Goal: Task Accomplishment & Management: Complete application form

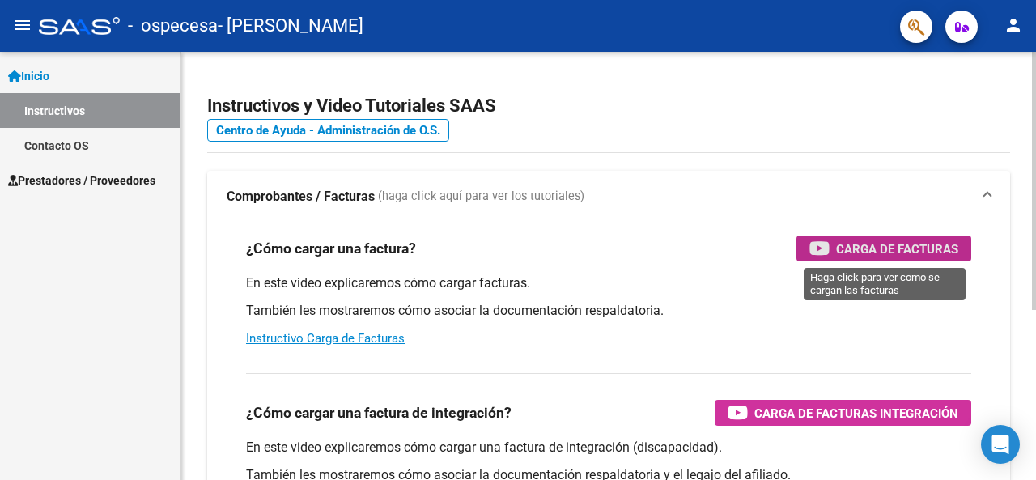
click at [874, 252] on span "Carga de Facturas" at bounding box center [897, 249] width 122 height 20
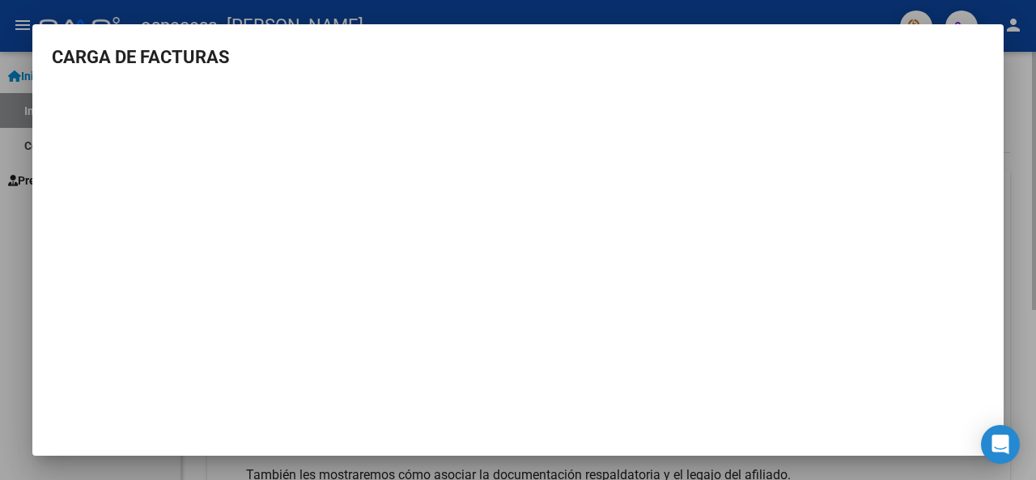
click at [1027, 285] on div at bounding box center [518, 240] width 1036 height 480
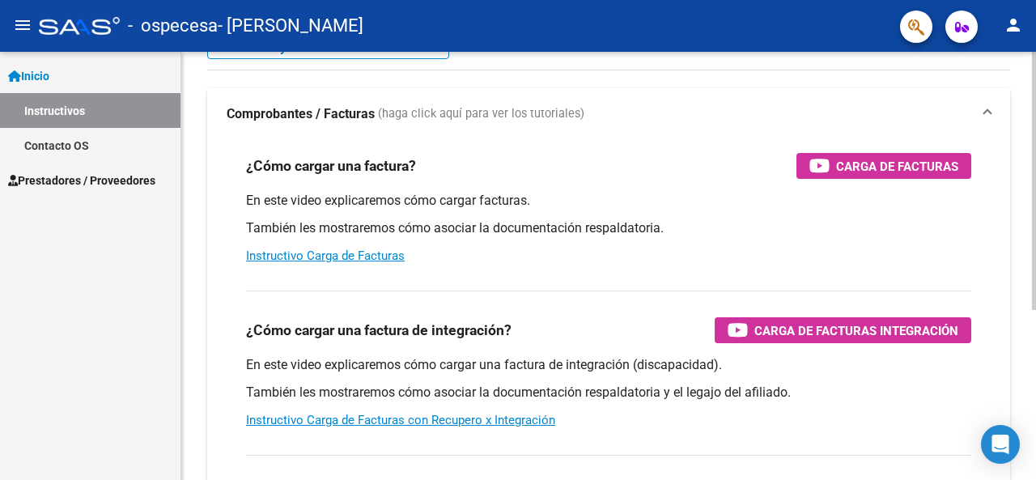
scroll to position [162, 0]
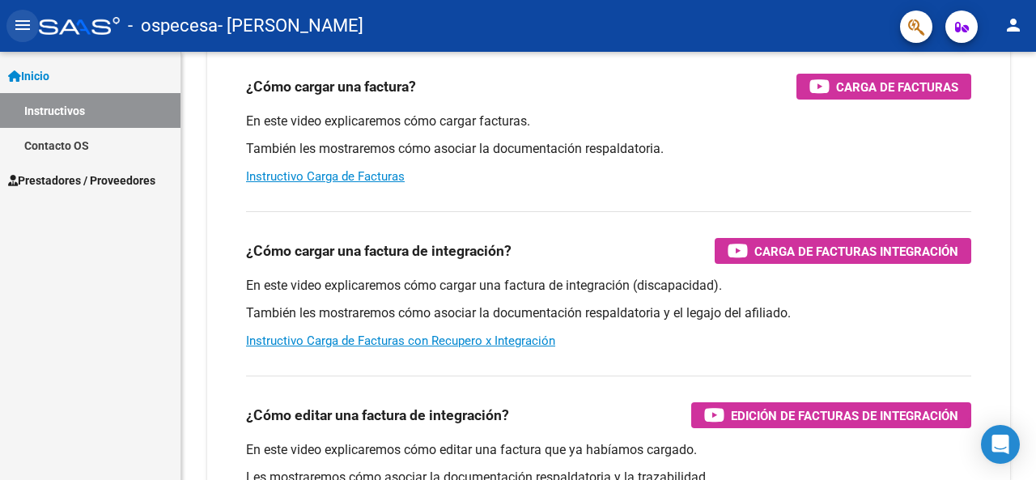
click at [19, 28] on mat-icon "menu" at bounding box center [22, 24] width 19 height 19
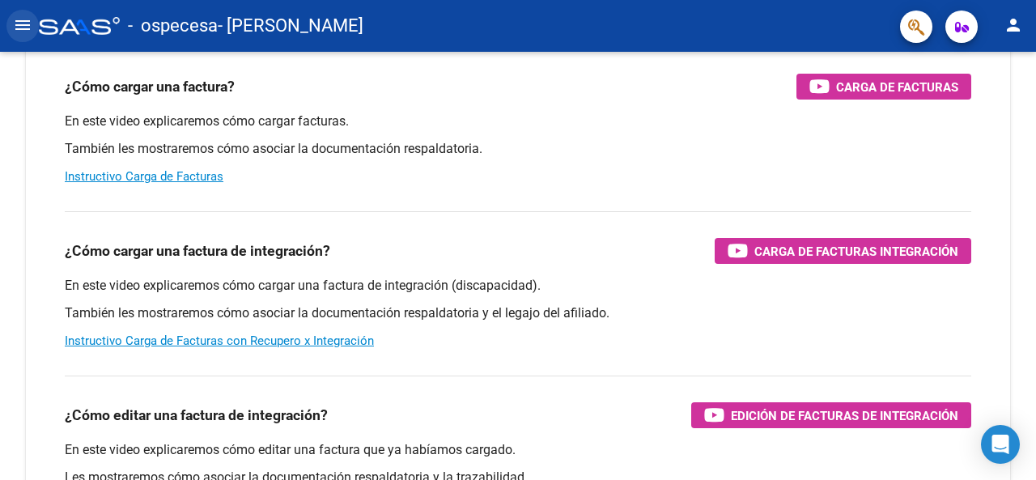
click at [19, 28] on mat-icon "menu" at bounding box center [22, 24] width 19 height 19
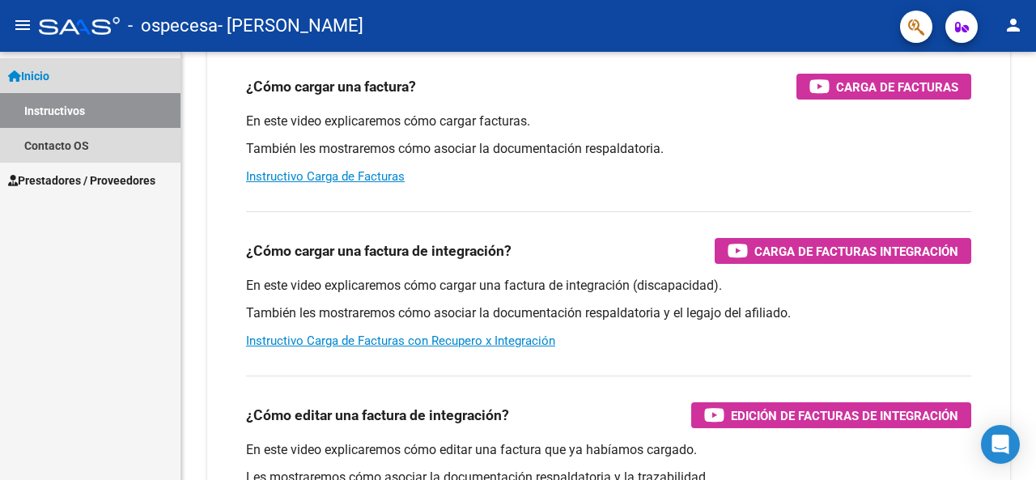
click at [31, 85] on link "Inicio" at bounding box center [90, 75] width 180 height 35
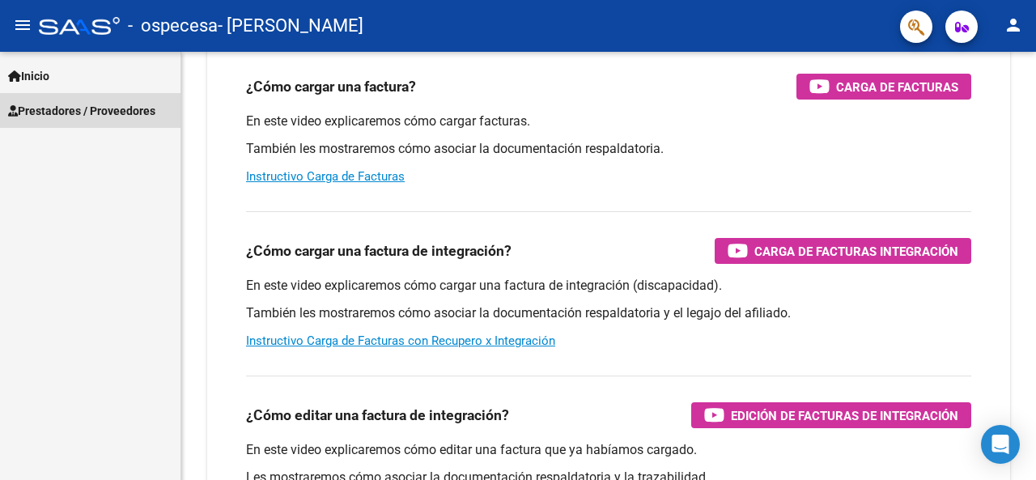
click at [78, 112] on span "Prestadores / Proveedores" at bounding box center [81, 111] width 147 height 18
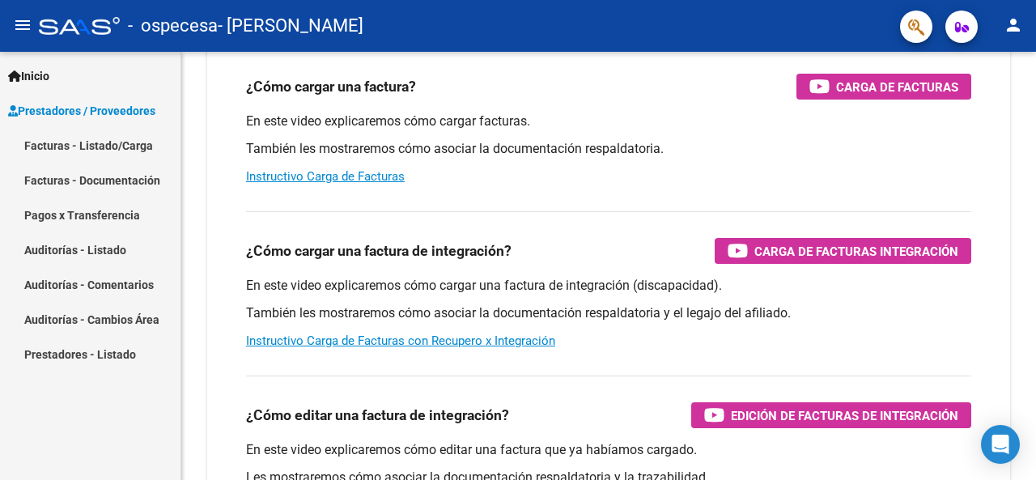
click at [81, 146] on link "Facturas - Listado/Carga" at bounding box center [90, 145] width 180 height 35
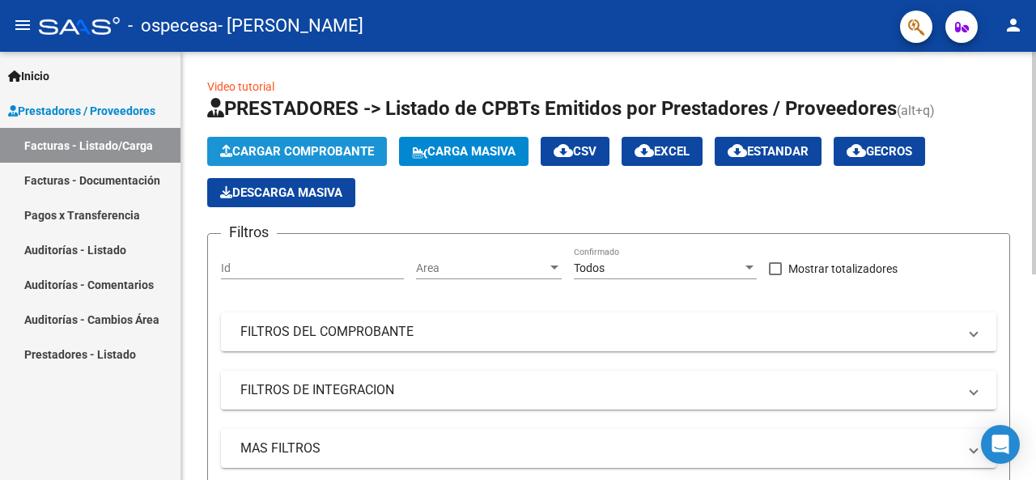
click at [344, 146] on span "Cargar Comprobante" at bounding box center [297, 151] width 154 height 15
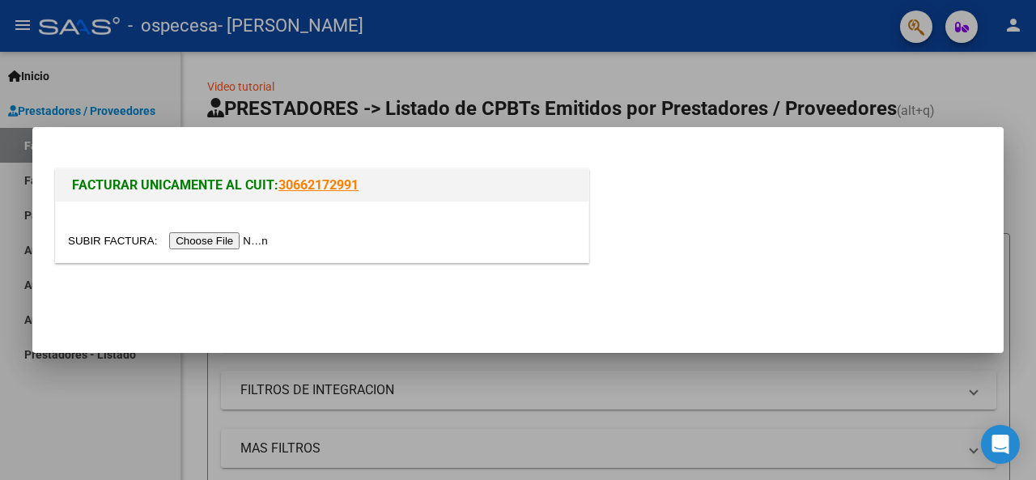
click at [222, 245] on input "file" at bounding box center [170, 240] width 205 height 17
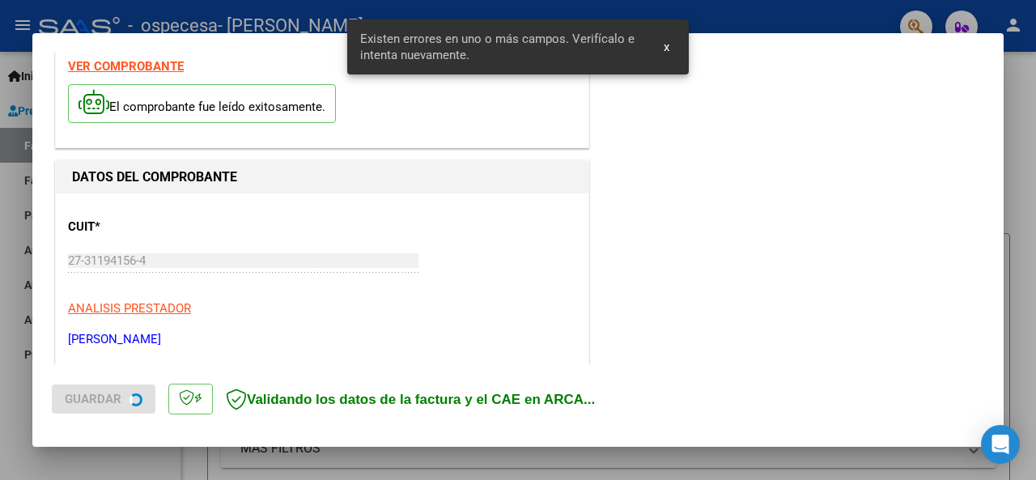
scroll to position [392, 0]
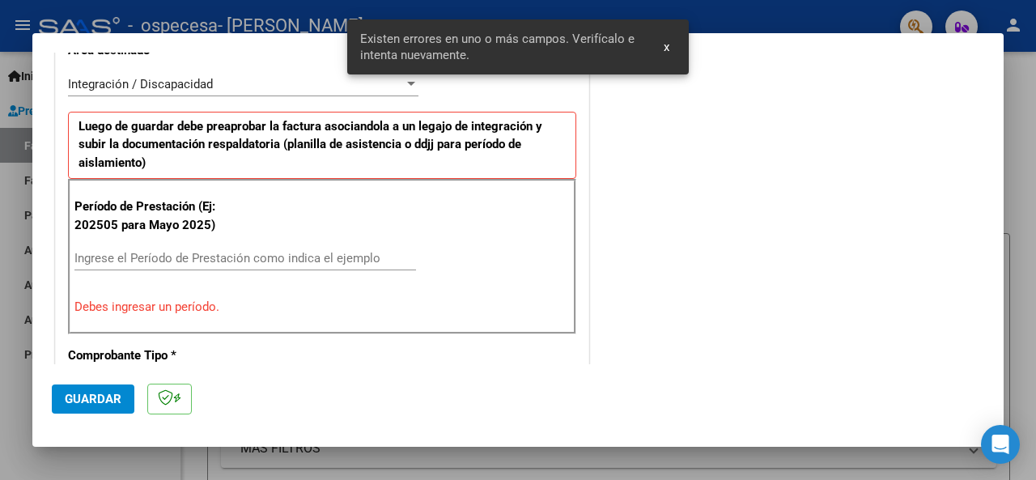
click at [667, 43] on span "x" at bounding box center [667, 47] width 6 height 15
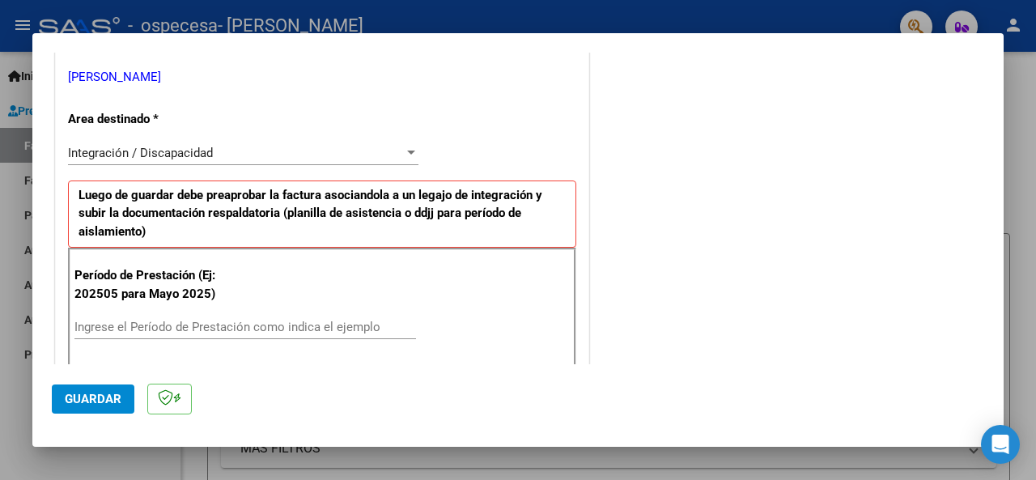
scroll to position [405, 0]
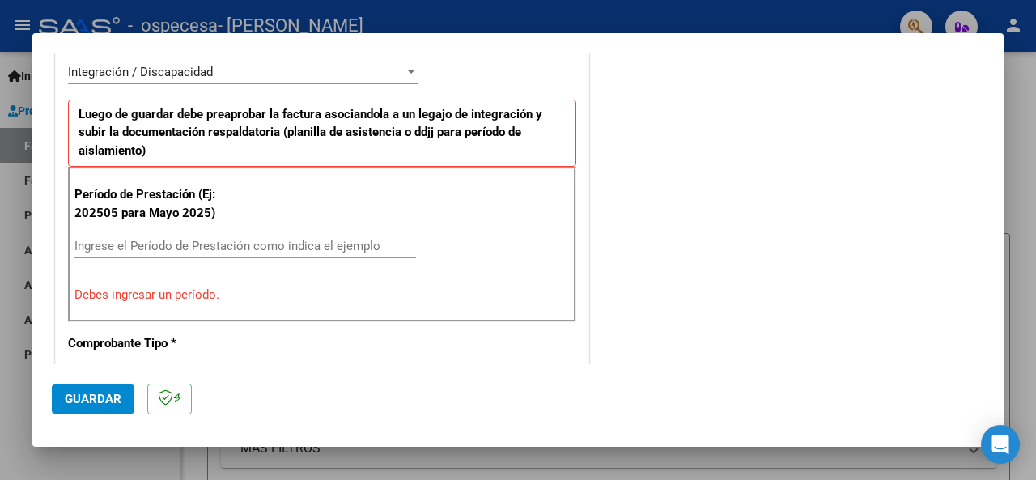
click at [298, 243] on input "Ingrese el Período de Prestación como indica el ejemplo" at bounding box center [245, 246] width 342 height 15
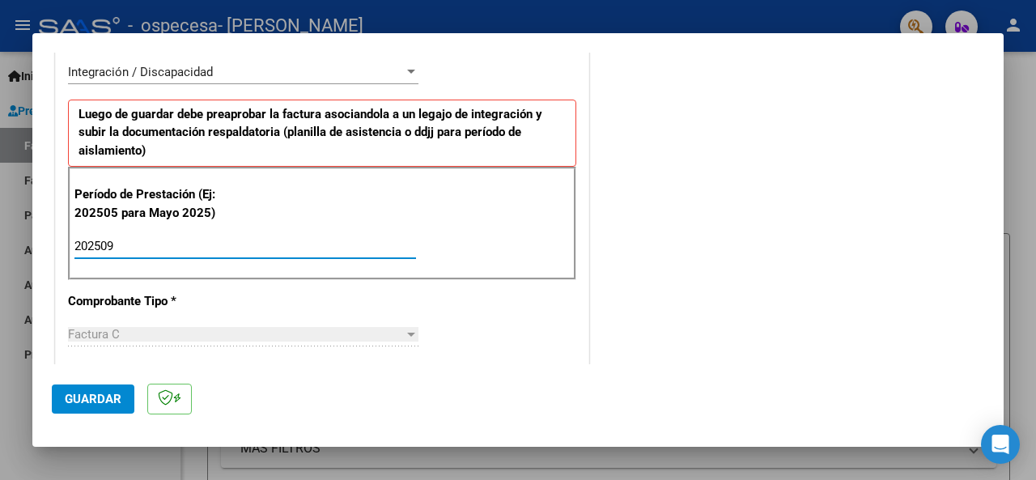
type input "202509"
click at [464, 223] on div "Período de Prestación (Ej: 202505 para Mayo 2025) 202509 Ingrese el Período de …" at bounding box center [322, 223] width 508 height 113
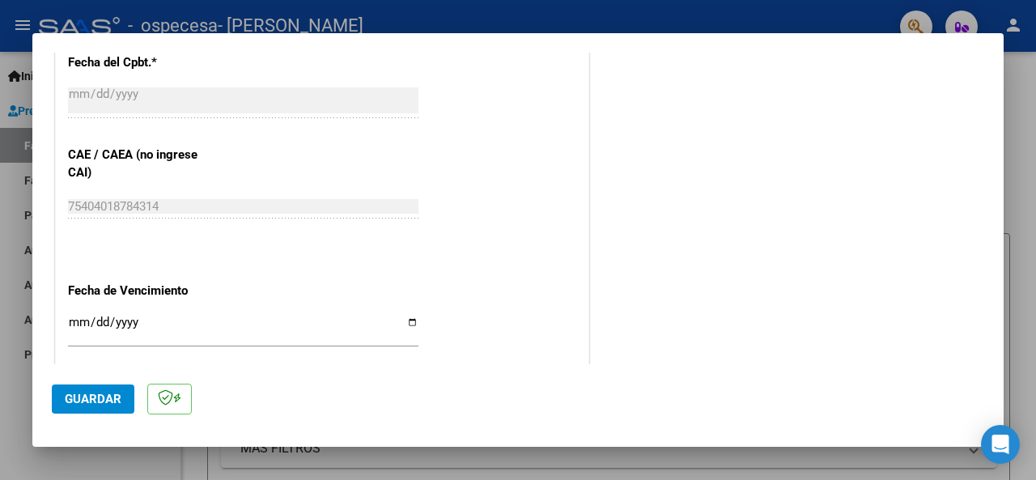
scroll to position [1052, 0]
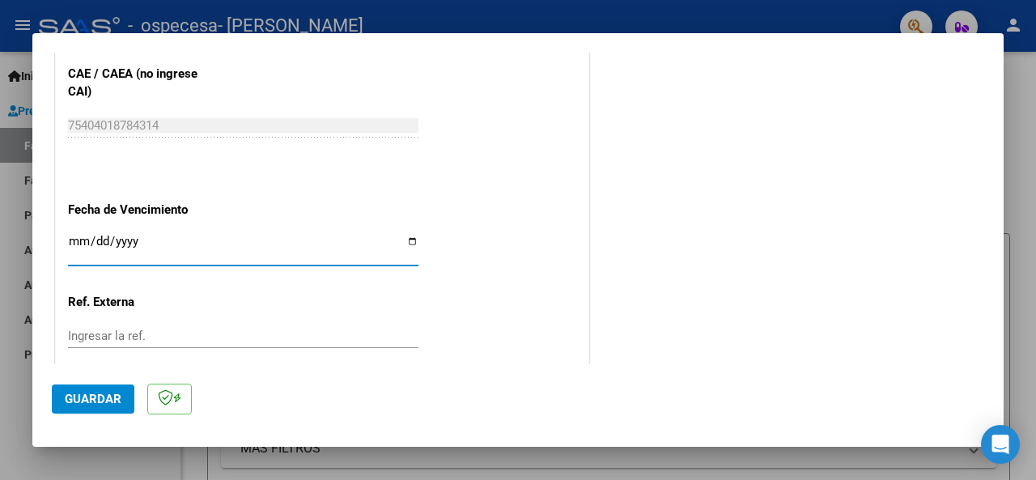
click at [403, 241] on input "Ingresar la fecha" at bounding box center [243, 248] width 350 height 26
type input "[DATE]"
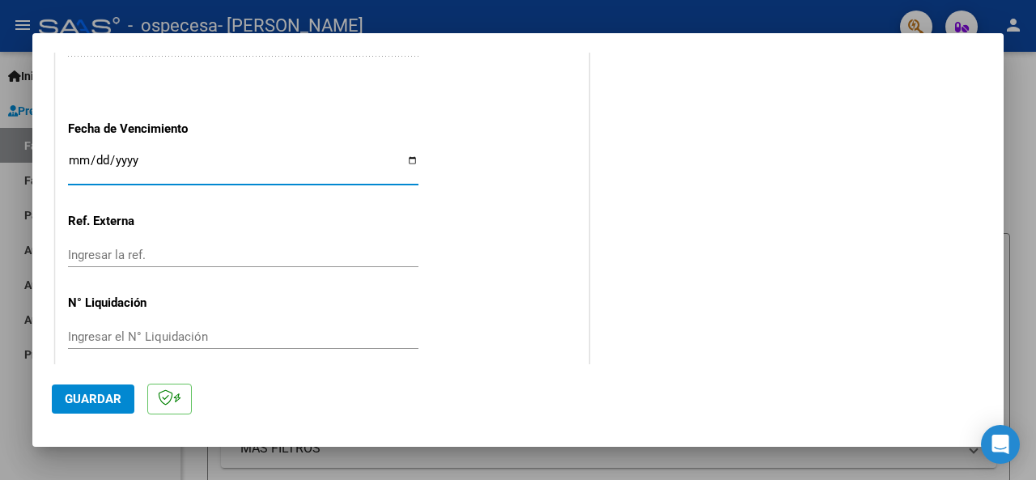
scroll to position [1144, 0]
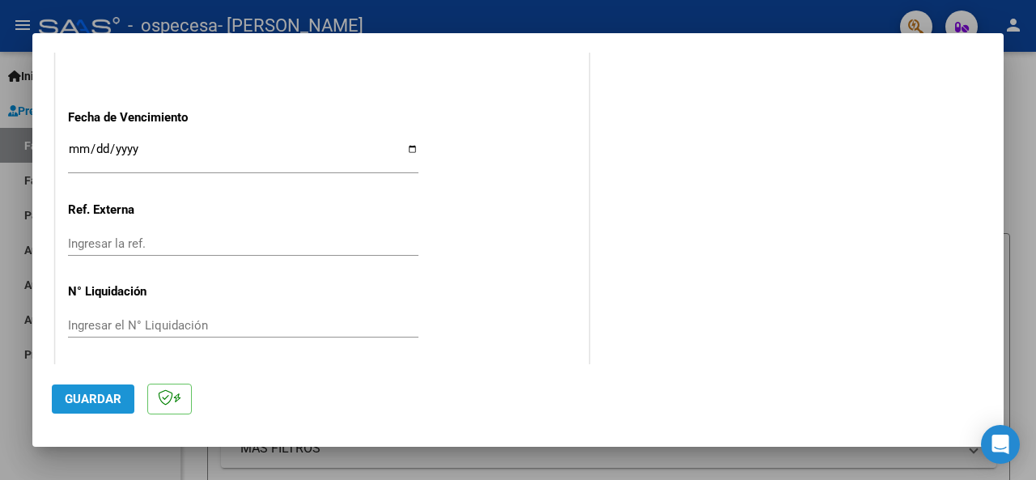
click at [100, 391] on button "Guardar" at bounding box center [93, 398] width 83 height 29
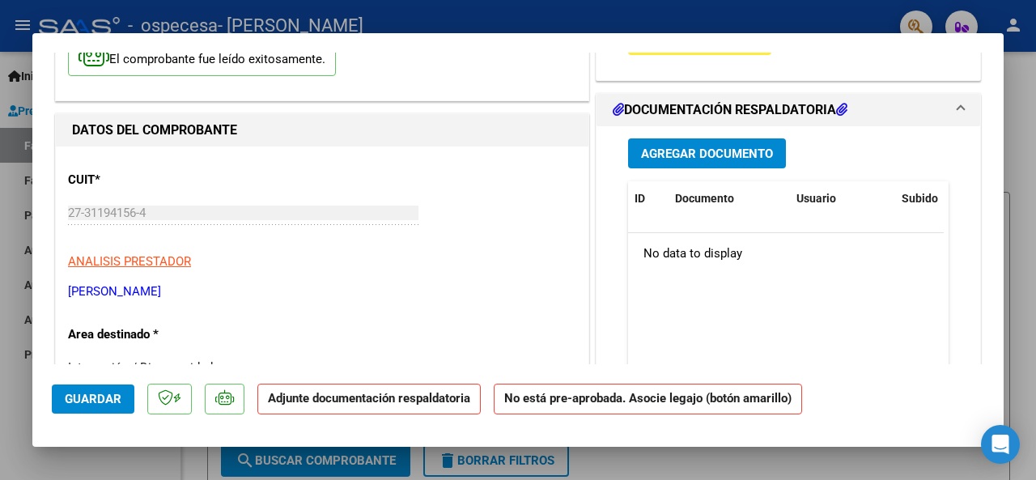
scroll to position [81, 0]
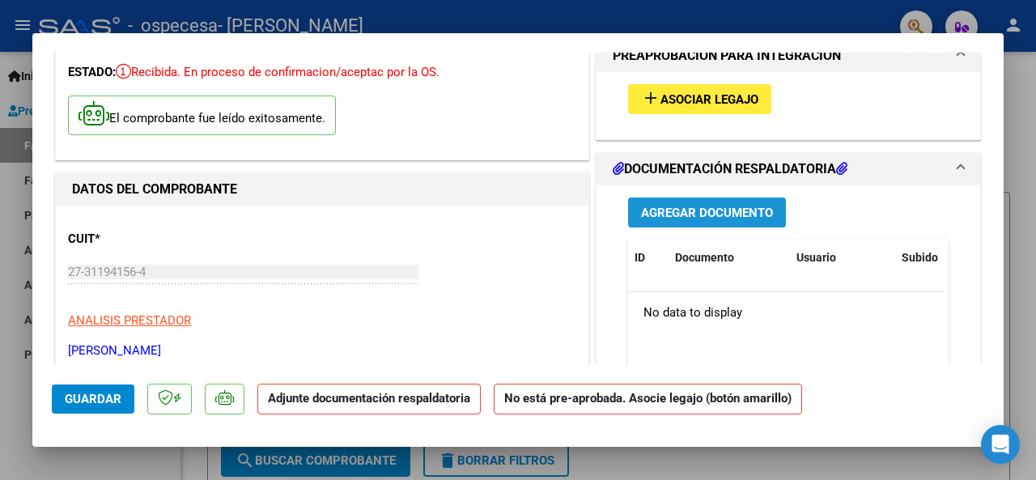
click at [717, 210] on span "Agregar Documento" at bounding box center [707, 213] width 132 height 15
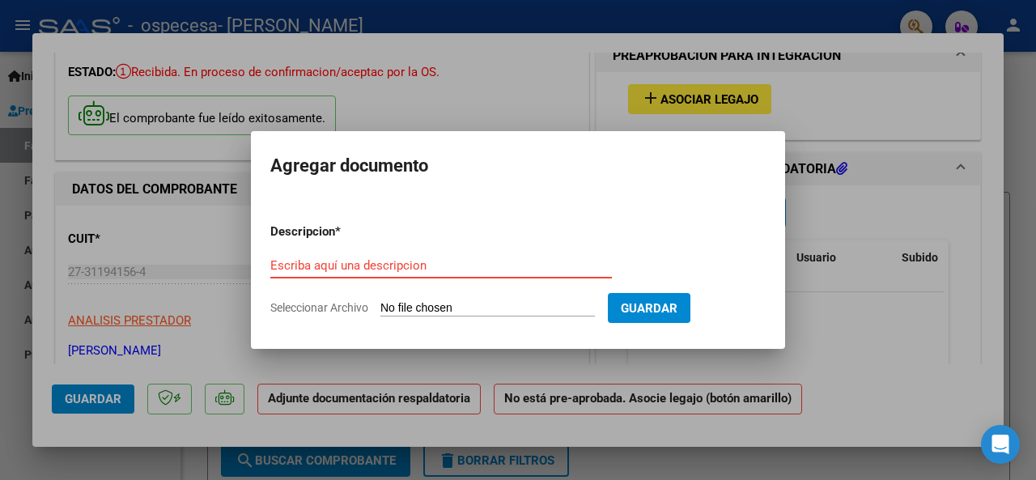
click at [539, 267] on input "Escriba aquí una descripcion" at bounding box center [441, 265] width 342 height 15
type input "ASISTENCIA"
click at [327, 303] on span "Seleccionar Archivo" at bounding box center [319, 307] width 98 height 13
click at [380, 303] on input "Seleccionar Archivo" at bounding box center [487, 308] width 214 height 15
type input "C:\fakepath\Nishey Sep.pdf"
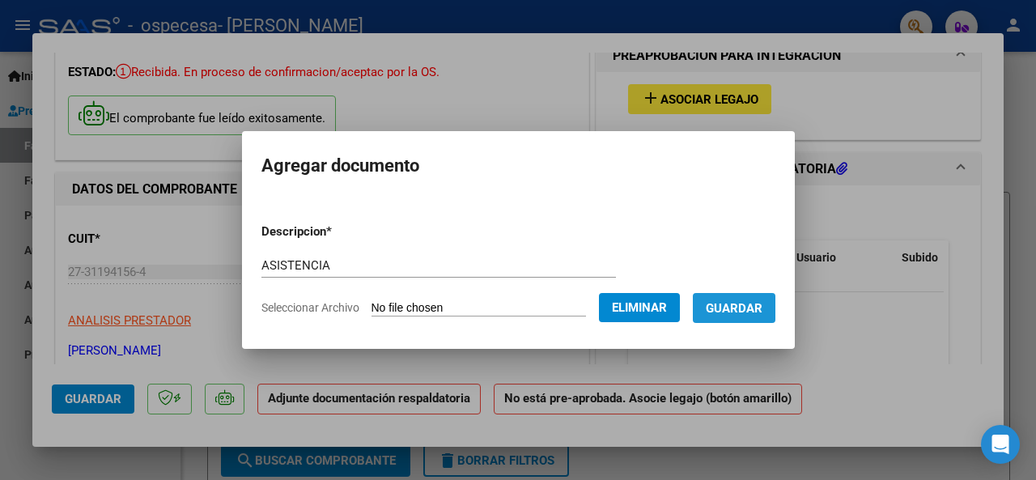
click at [762, 308] on span "Guardar" at bounding box center [734, 308] width 57 height 15
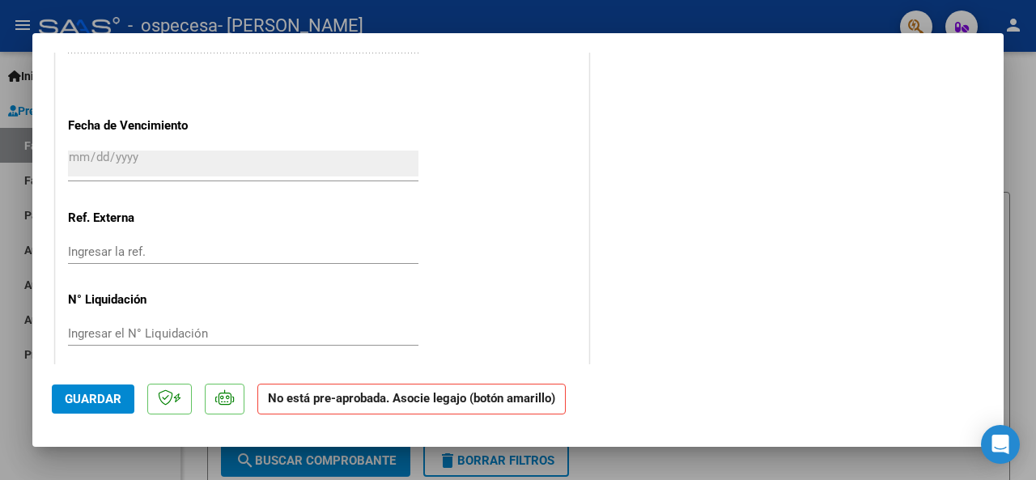
scroll to position [1109, 0]
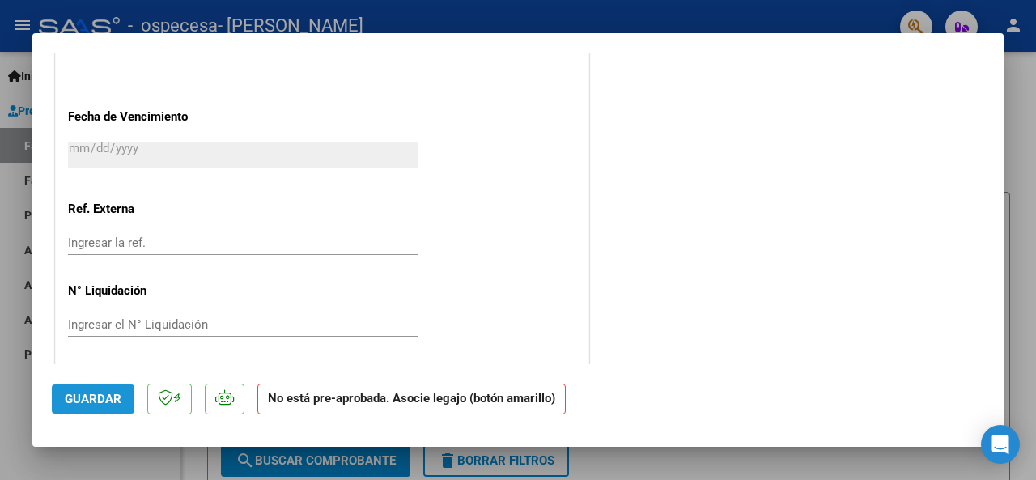
click at [113, 400] on span "Guardar" at bounding box center [93, 399] width 57 height 15
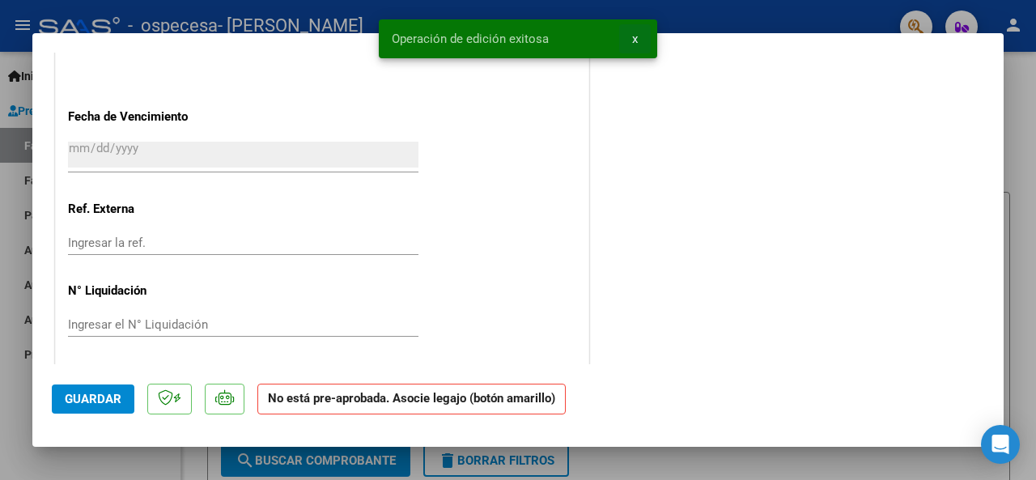
click at [636, 34] on span "x" at bounding box center [635, 39] width 6 height 15
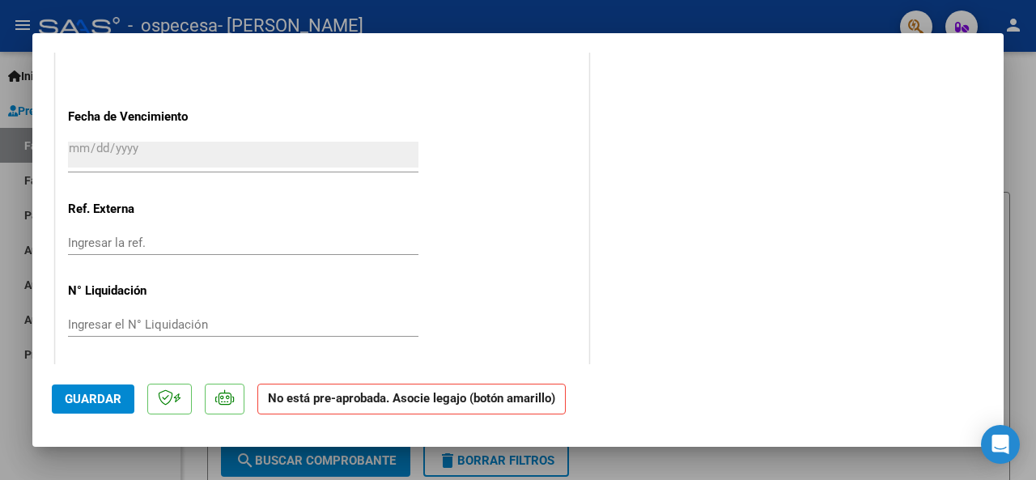
click at [1023, 96] on div at bounding box center [518, 240] width 1036 height 480
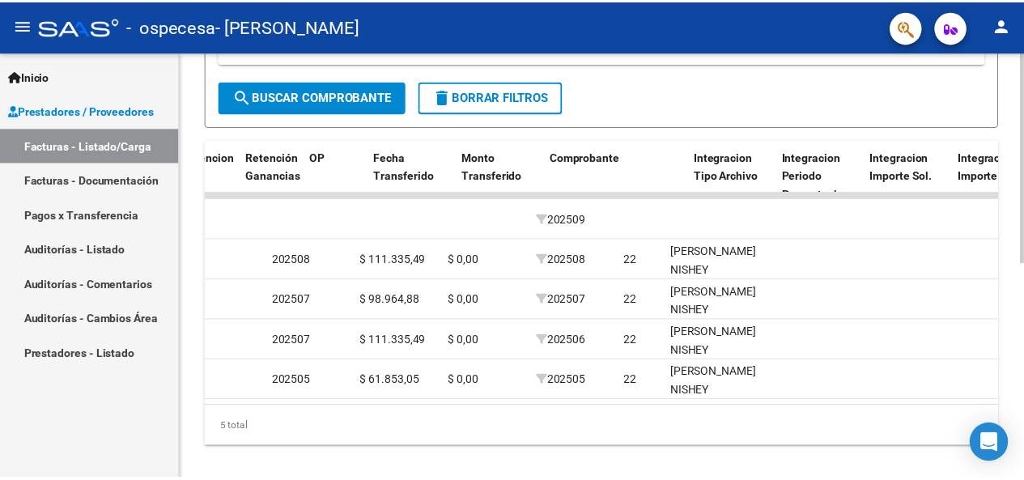
scroll to position [0, 0]
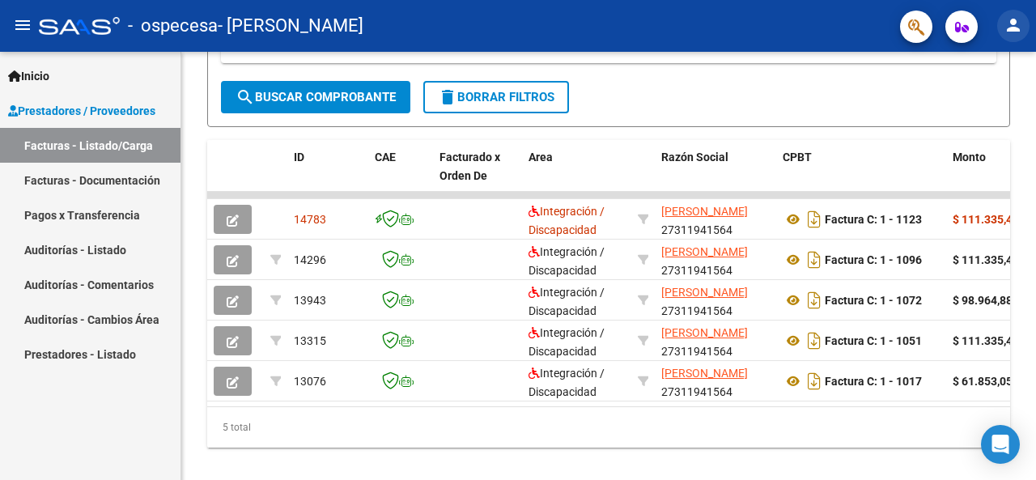
click at [1016, 25] on mat-icon "person" at bounding box center [1012, 24] width 19 height 19
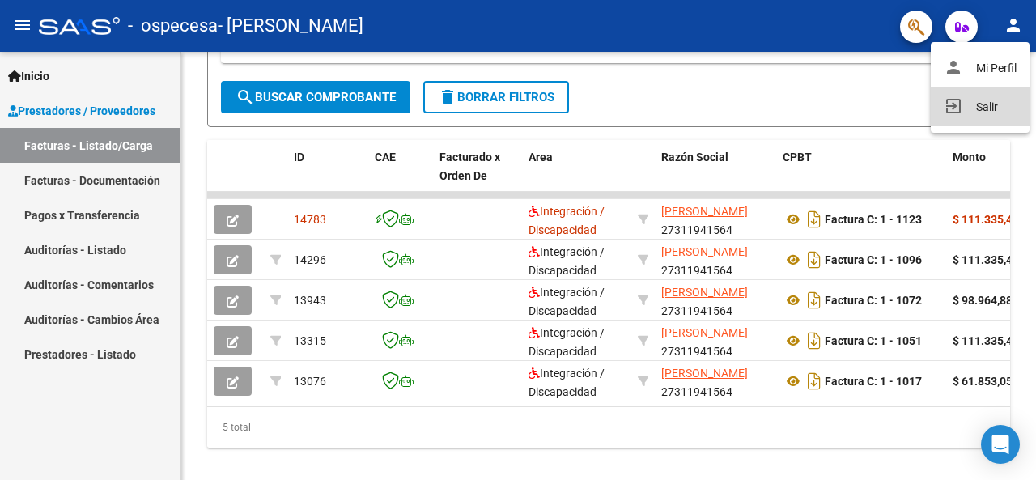
click at [990, 116] on button "exit_to_app Salir" at bounding box center [980, 106] width 99 height 39
